Goal: Task Accomplishment & Management: Complete application form

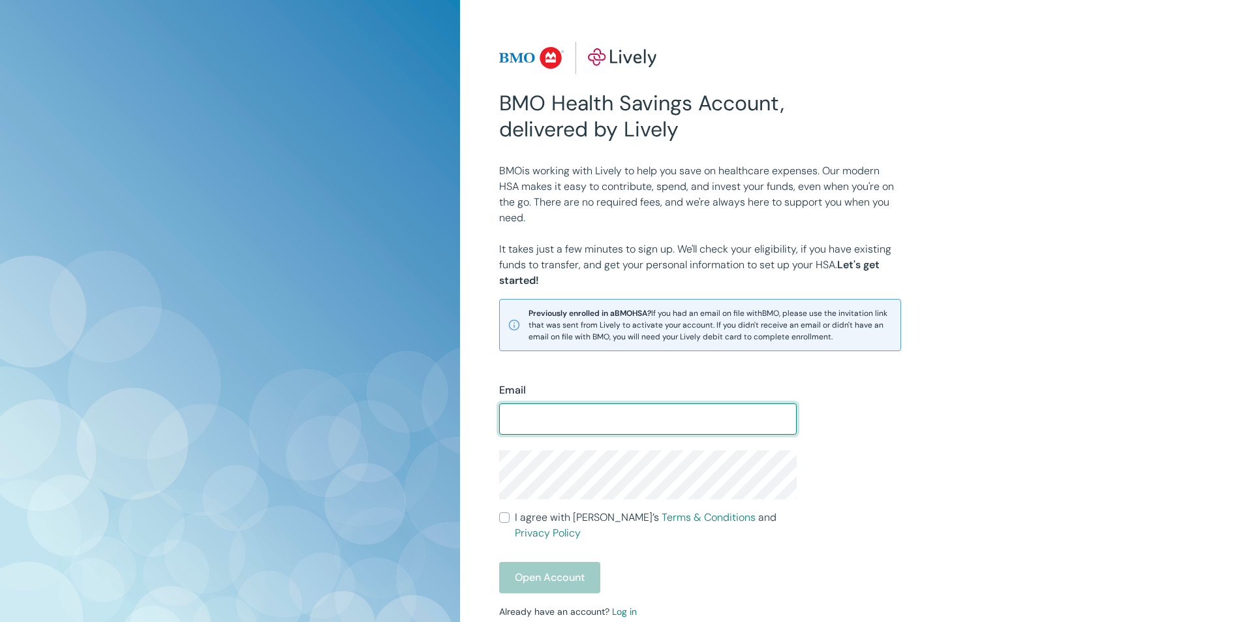
click at [632, 412] on input "Email" at bounding box center [648, 419] width 298 height 26
type input "[PERSON_NAME][EMAIL_ADDRESS][DOMAIN_NAME]"
click at [514, 520] on label "I agree with Lively’s Terms & Conditions and Privacy Policy" at bounding box center [648, 525] width 298 height 31
click at [510, 520] on input "I agree with Lively’s Terms & Conditions and Privacy Policy" at bounding box center [504, 517] width 10 height 10
checkbox input "true"
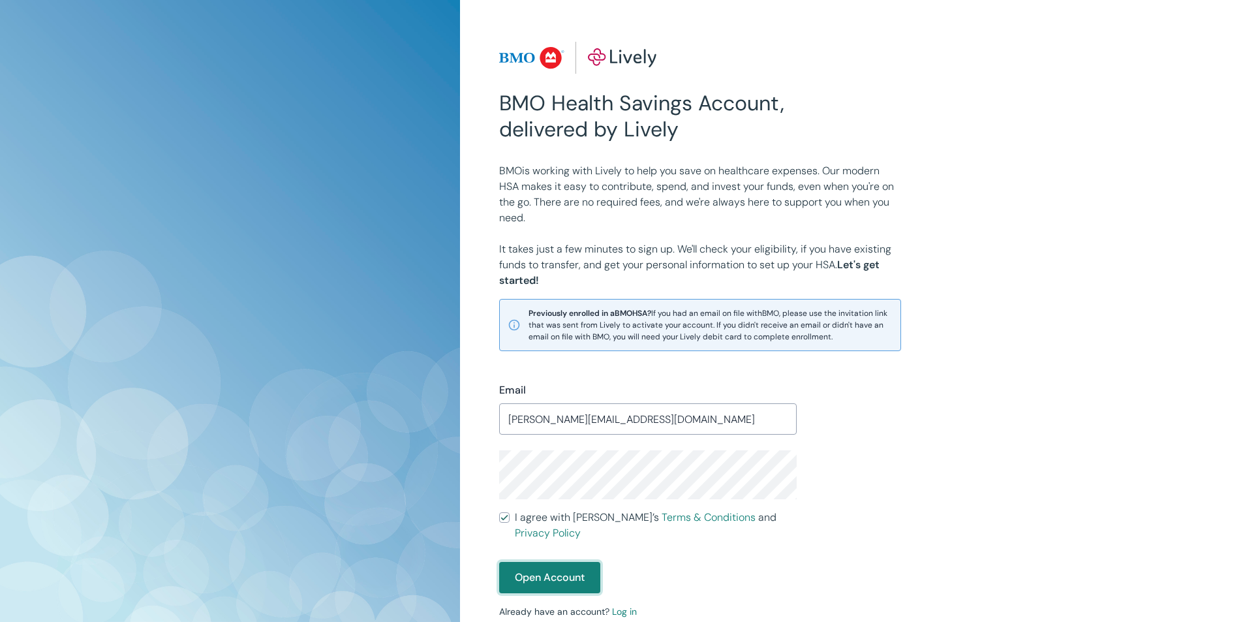
click at [542, 564] on button "Open Account" at bounding box center [549, 577] width 101 height 31
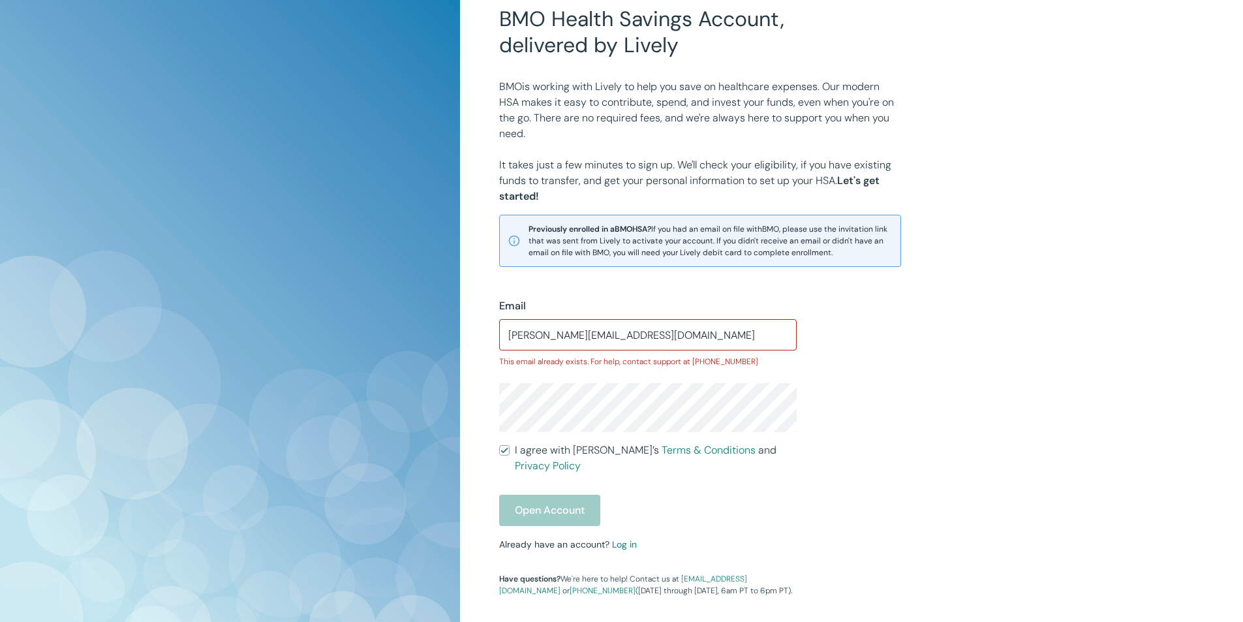
scroll to position [109, 0]
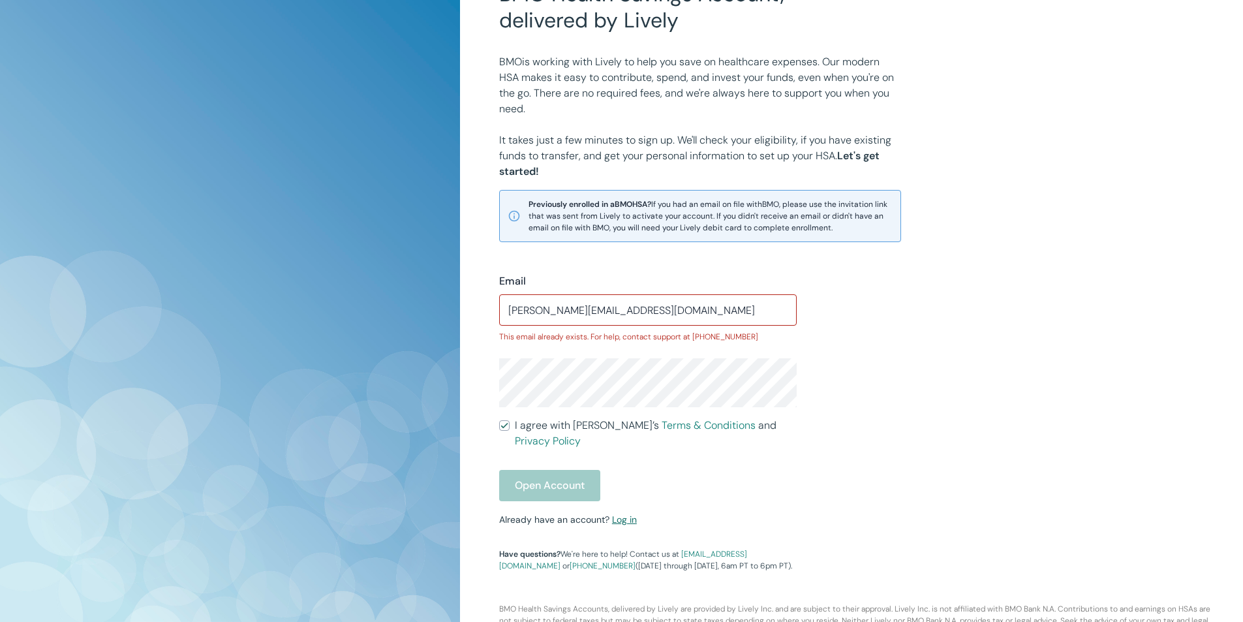
click at [619, 514] on link "Log in" at bounding box center [624, 520] width 25 height 12
